Goal: Task Accomplishment & Management: Manage account settings

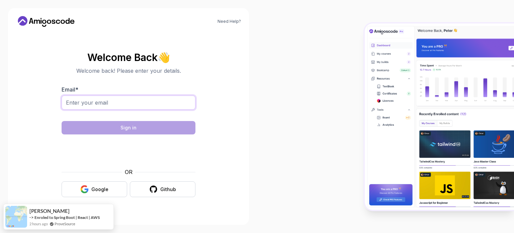
click at [98, 105] on input "Email *" at bounding box center [129, 102] width 134 height 14
type input "[PERSON_NAME][EMAIL_ADDRESS][DOMAIN_NAME]"
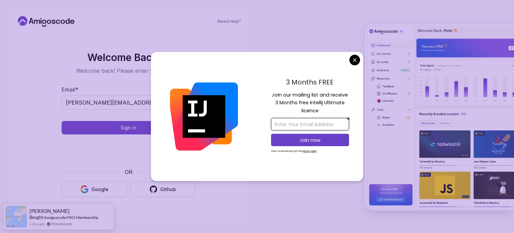
click at [280, 126] on input "email" at bounding box center [310, 124] width 78 height 12
type input "[PERSON_NAME][EMAIL_ADDRESS][DOMAIN_NAME]"
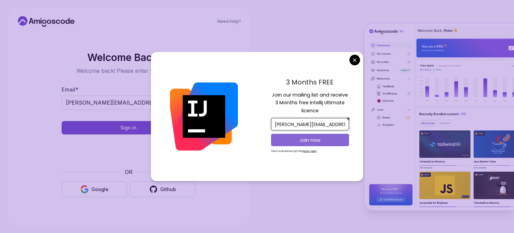
click at [307, 142] on p "Join now" at bounding box center [310, 140] width 63 height 7
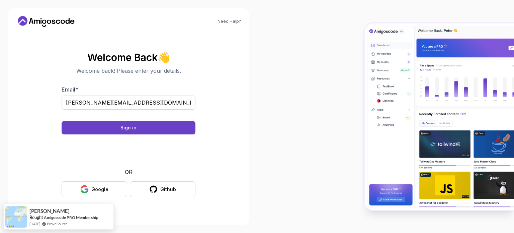
click at [308, 24] on body "Need Help? Welcome Back 👋 Welcome back! Please enter your details. Email * [PER…" at bounding box center [257, 116] width 514 height 233
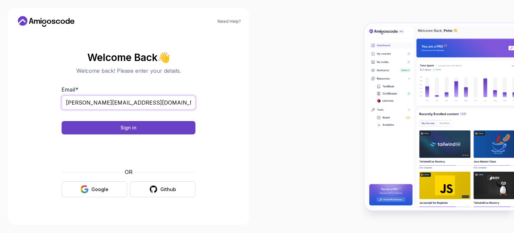
click at [150, 99] on input "[PERSON_NAME][EMAIL_ADDRESS][DOMAIN_NAME]" at bounding box center [129, 102] width 134 height 14
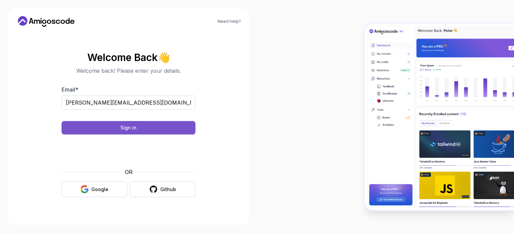
click at [95, 126] on button "Sign in" at bounding box center [129, 127] width 134 height 13
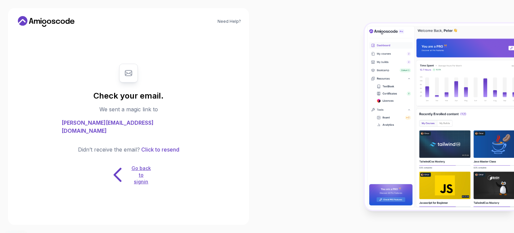
click at [145, 168] on p "Go back to signin" at bounding box center [141, 175] width 20 height 20
